Goal: Browse casually

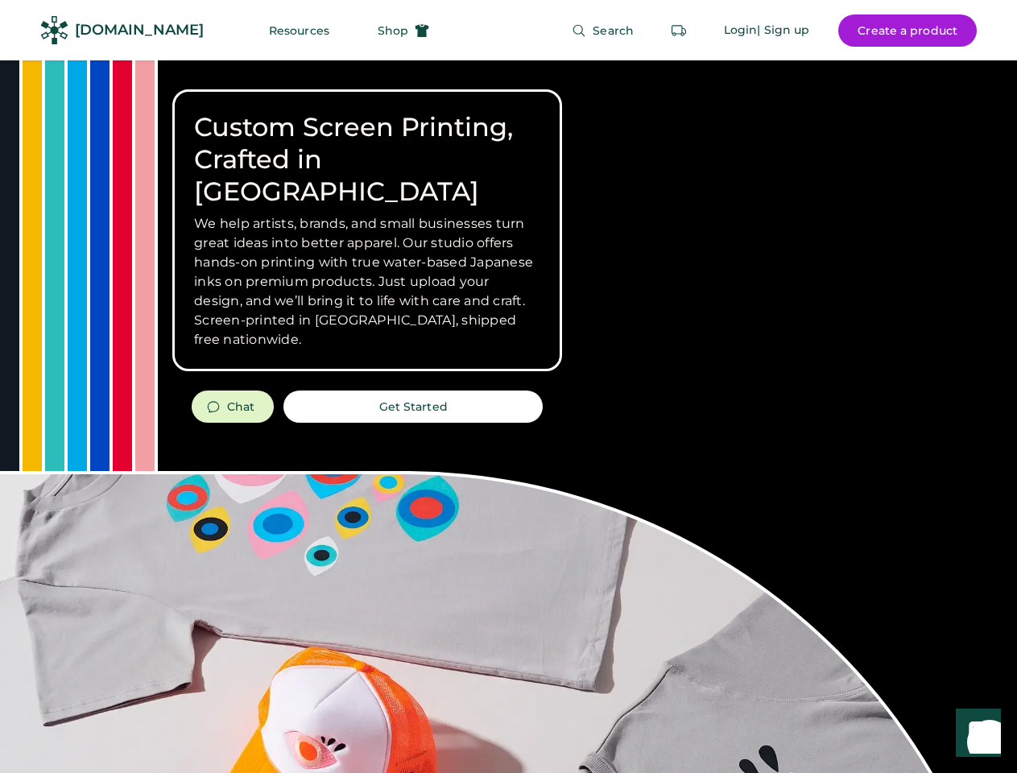
click at [508, 387] on div "Custom Screen Printing, Crafted in [GEOGRAPHIC_DATA] We help artists, brands, a…" at bounding box center [508, 571] width 1017 height 1023
click at [508, 416] on div "Custom Screen Printing, Crafted in [GEOGRAPHIC_DATA] We help artists, brands, a…" at bounding box center [508, 571] width 1017 height 1023
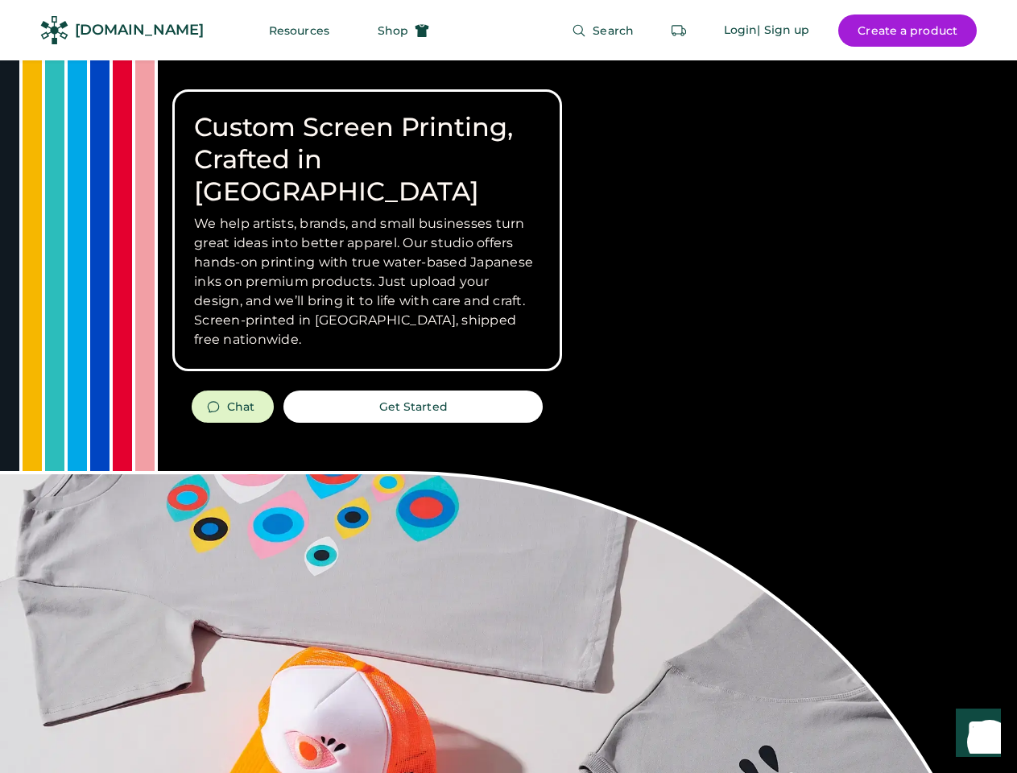
click at [508, 416] on div "Custom Screen Printing, Crafted in [GEOGRAPHIC_DATA] We help artists, brands, a…" at bounding box center [508, 571] width 1017 height 1023
click at [367, 230] on h3 "We help artists, brands, and small businesses turn great ideas into better appa…" at bounding box center [367, 281] width 346 height 135
click at [367, 214] on h3 "We help artists, brands, and small businesses turn great ideas into better appa…" at bounding box center [367, 281] width 346 height 135
click at [367, 143] on h1 "Custom Screen Printing, Crafted in [GEOGRAPHIC_DATA]" at bounding box center [367, 159] width 346 height 97
